Goal: Obtain resource: Download file/media

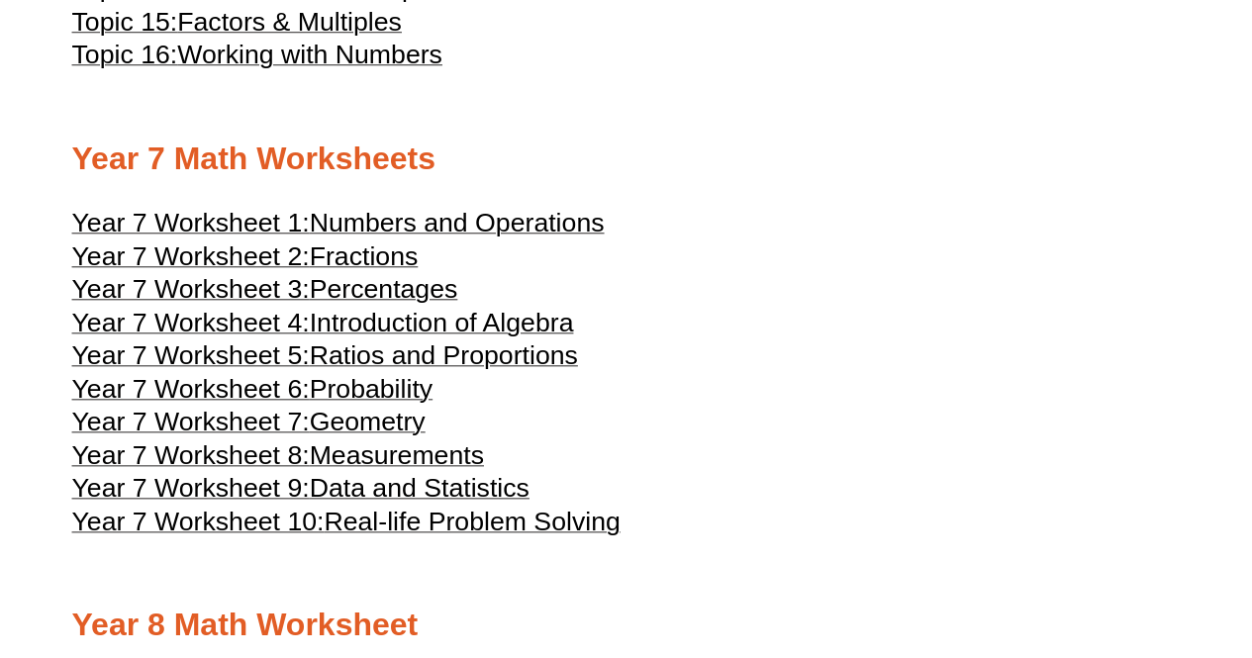
scroll to position [4599, 0]
click at [427, 237] on span "Numbers and Operations" at bounding box center [457, 222] width 295 height 30
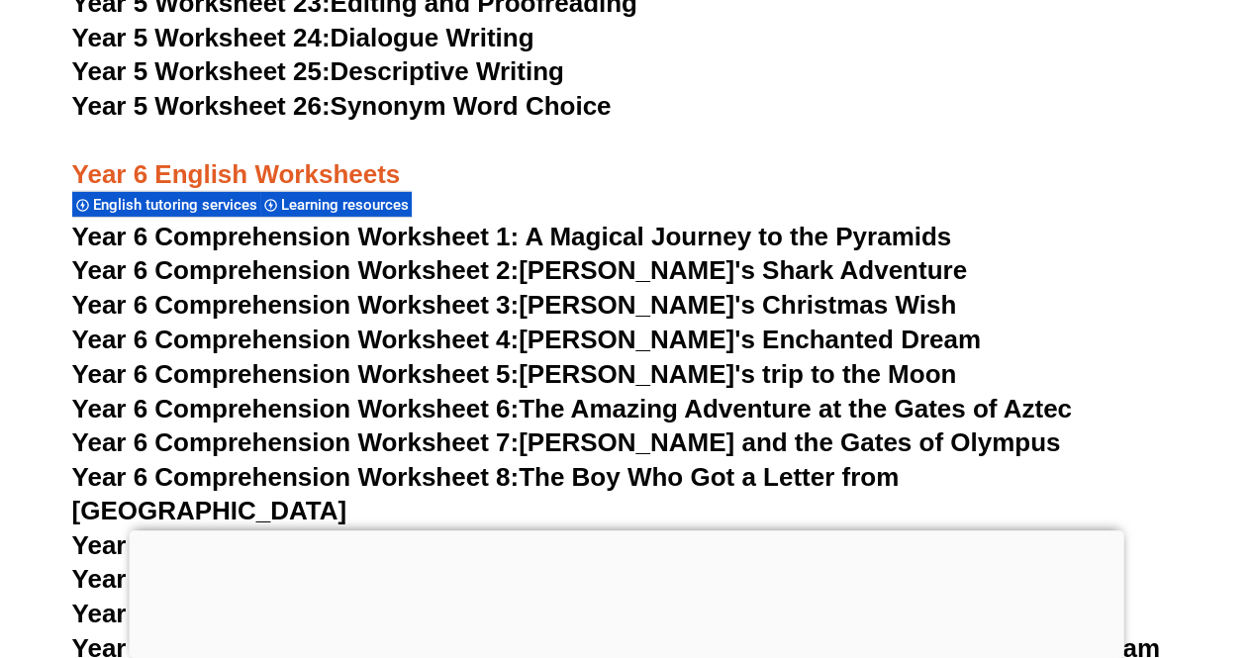
scroll to position [10809, 0]
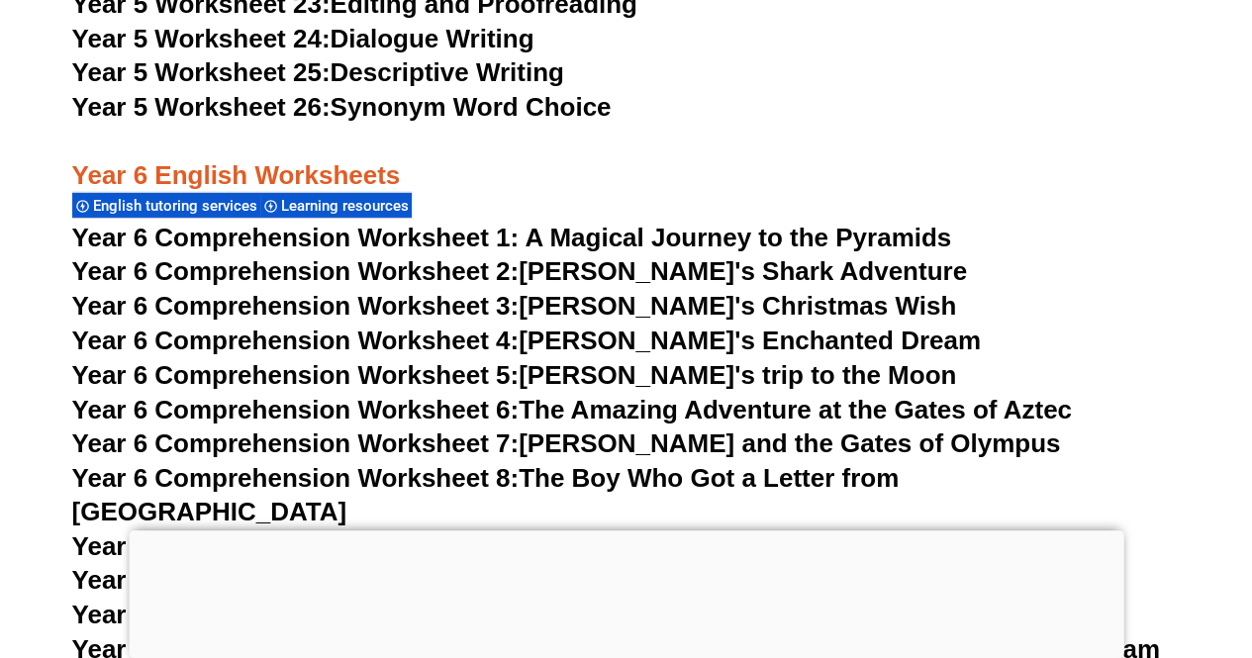
click at [584, 233] on span "Year 6 Comprehension Worksheet 1: A Magical Journey to the Pyramids" at bounding box center [512, 238] width 880 height 30
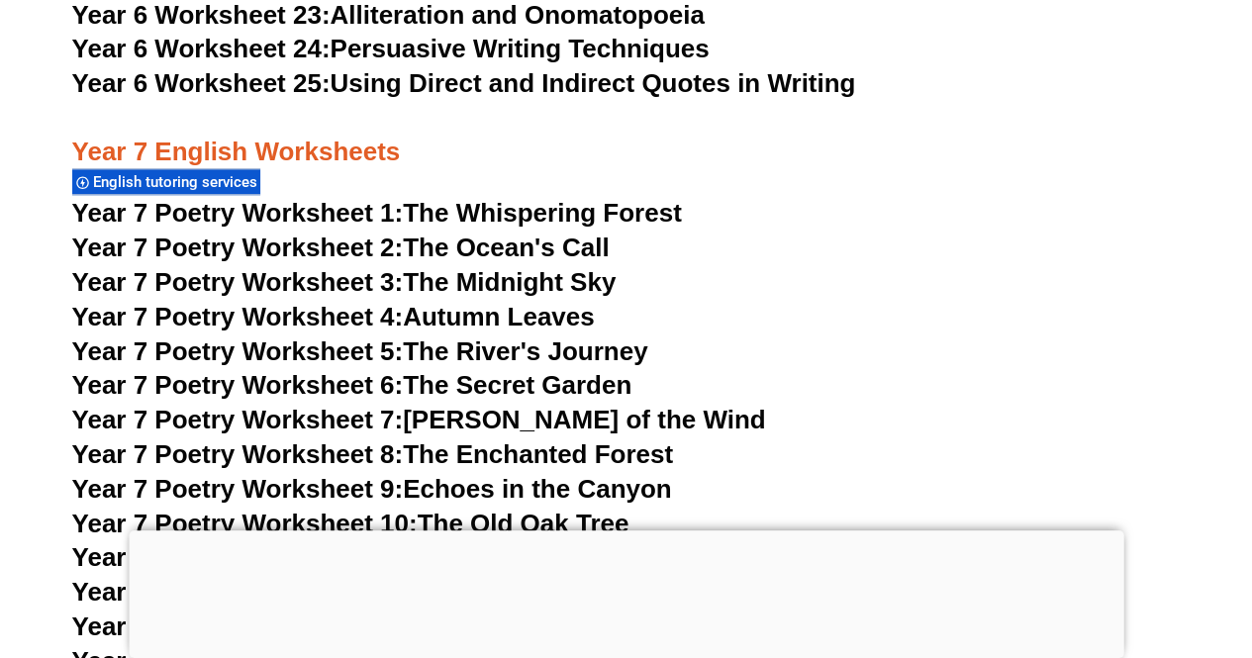
scroll to position [12371, 0]
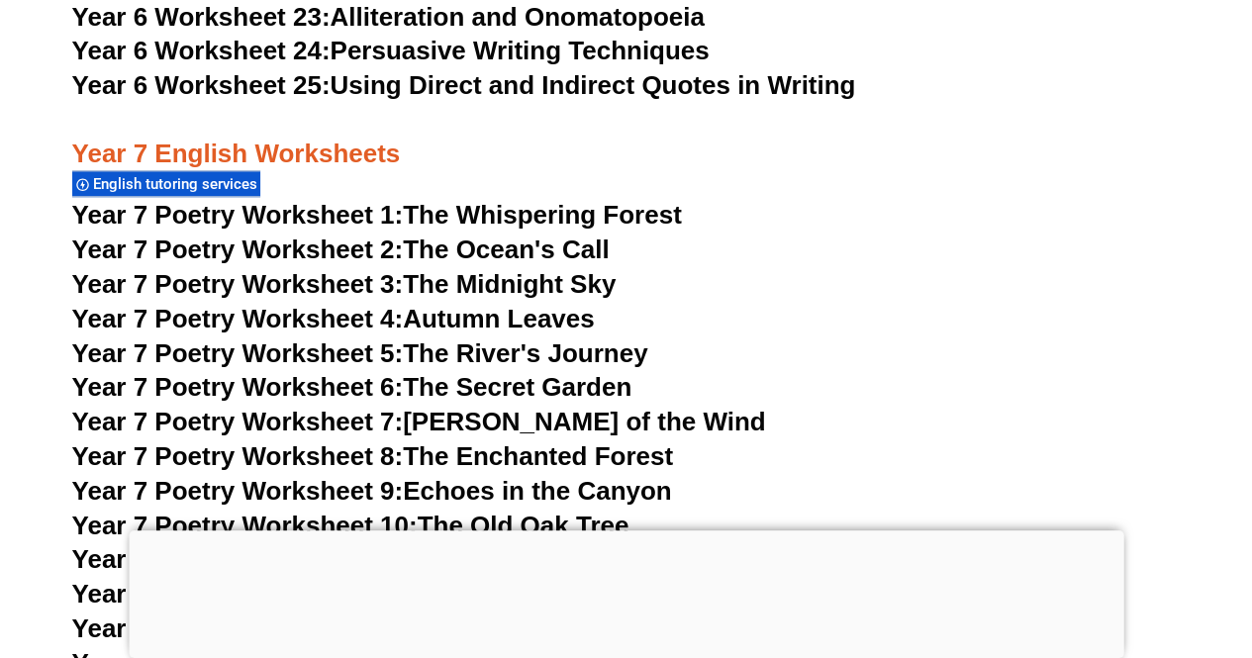
click at [677, 200] on link "Year 7 Poetry Worksheet 1: The Whispering Forest" at bounding box center [377, 215] width 610 height 30
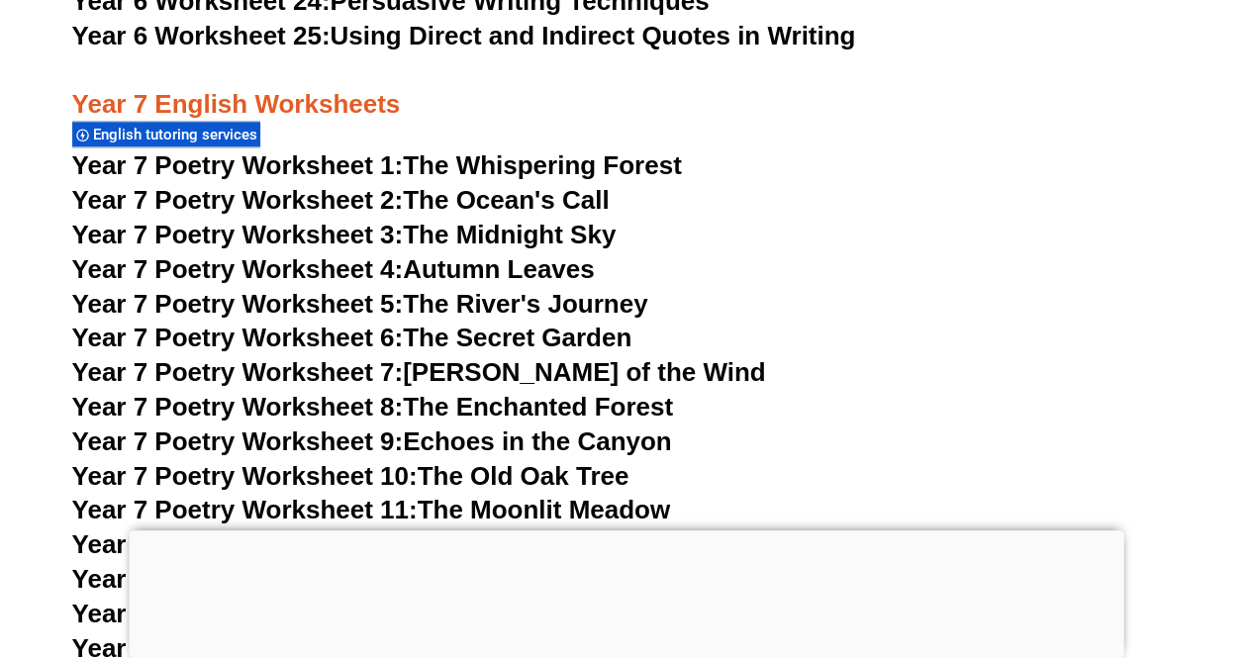
scroll to position [12418, 0]
